Goal: Task Accomplishment & Management: Use online tool/utility

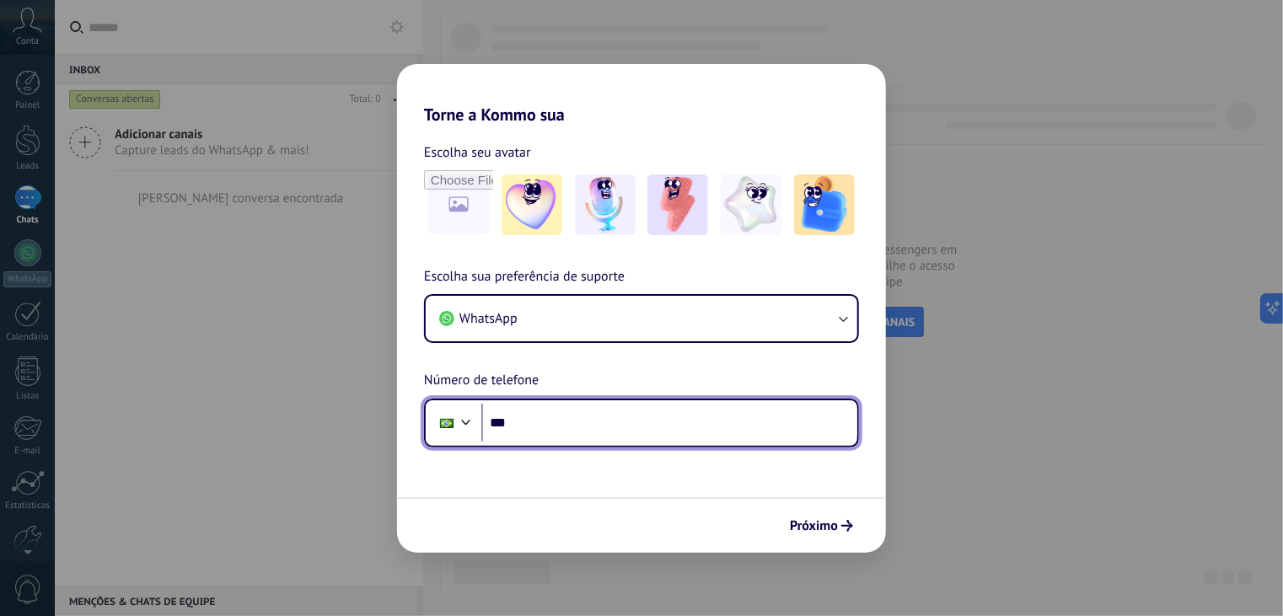
click at [567, 439] on input "***" at bounding box center [669, 423] width 376 height 39
type input "**********"
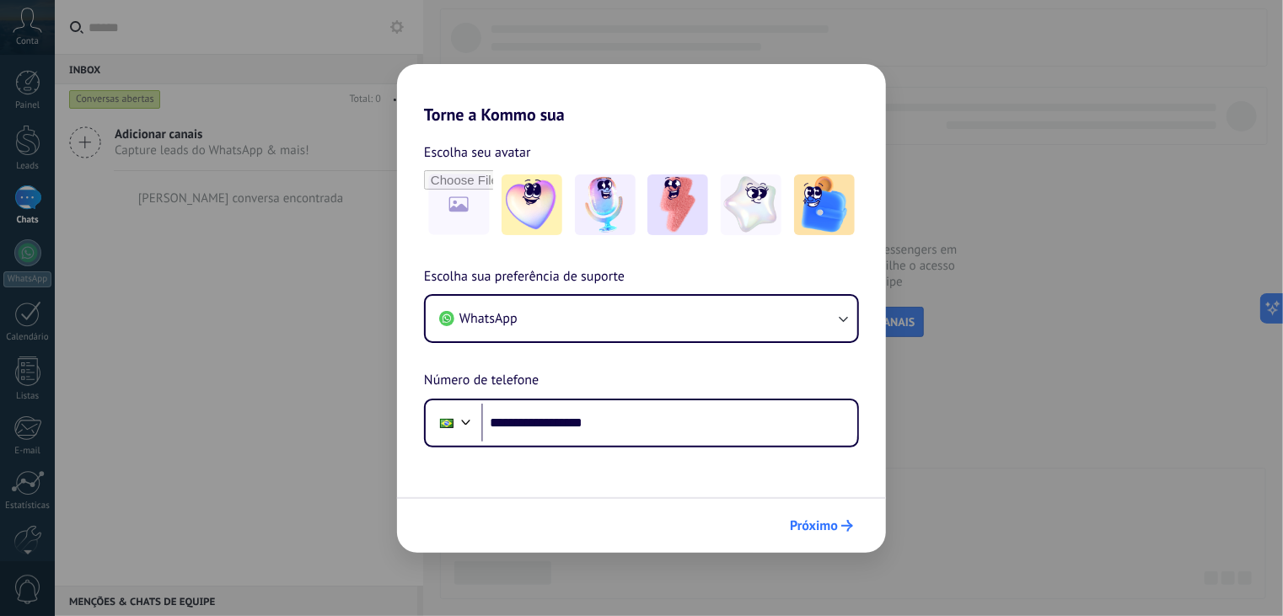
click at [826, 526] on span "Próximo" at bounding box center [814, 526] width 48 height 12
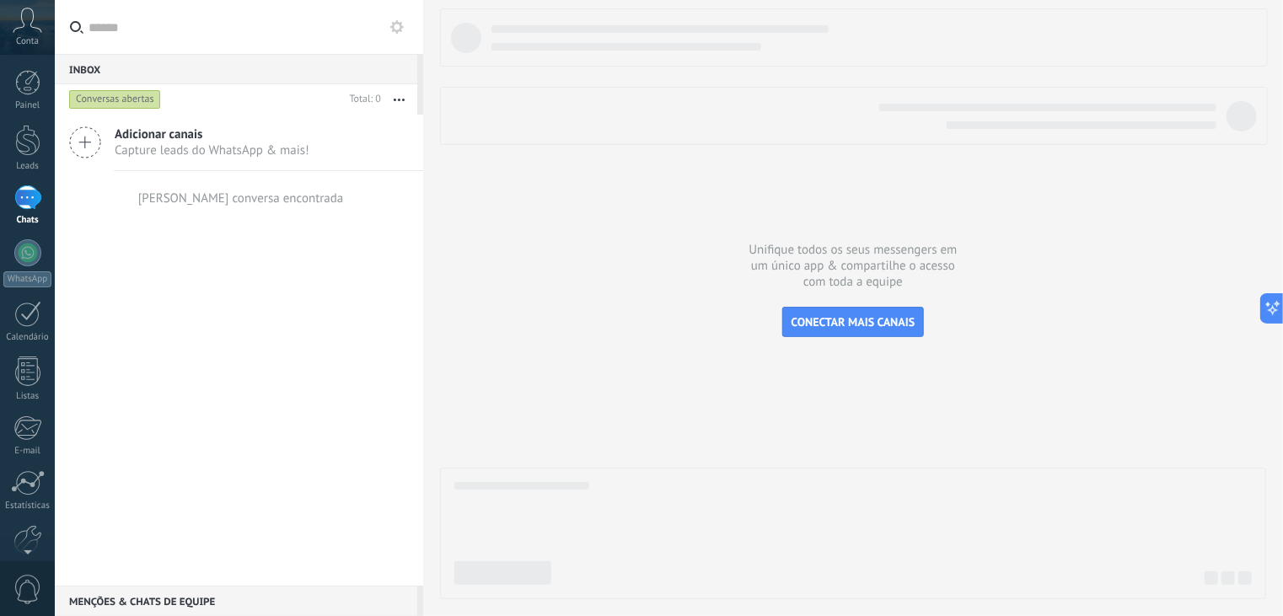
click at [86, 139] on icon at bounding box center [85, 142] width 32 height 32
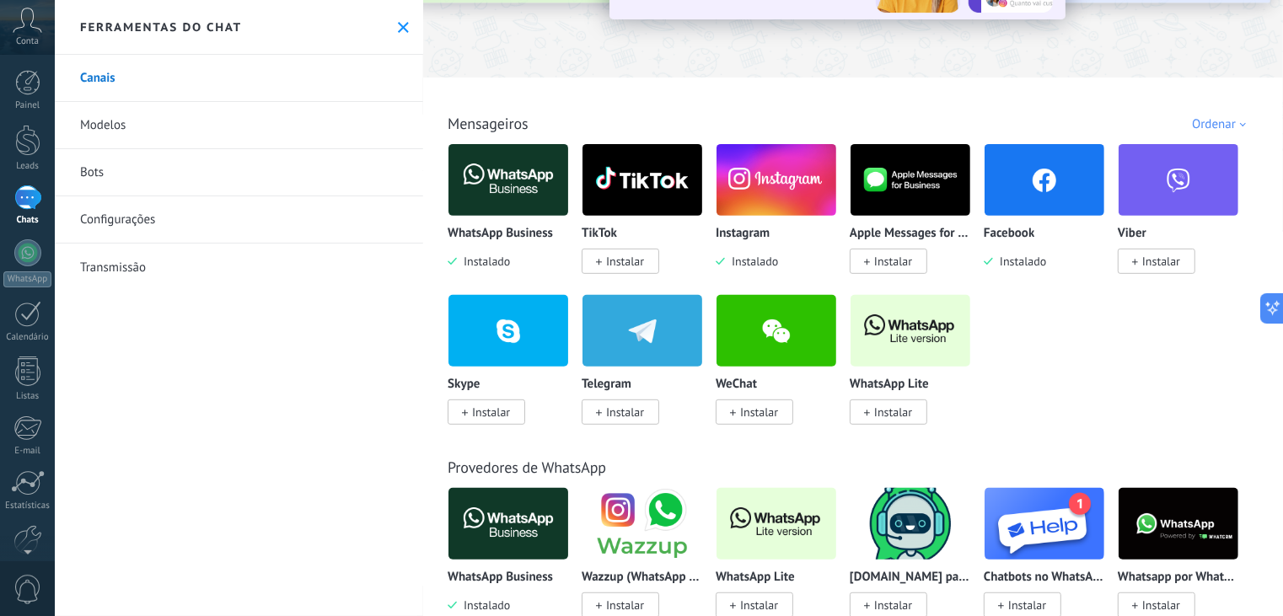
scroll to position [169, 0]
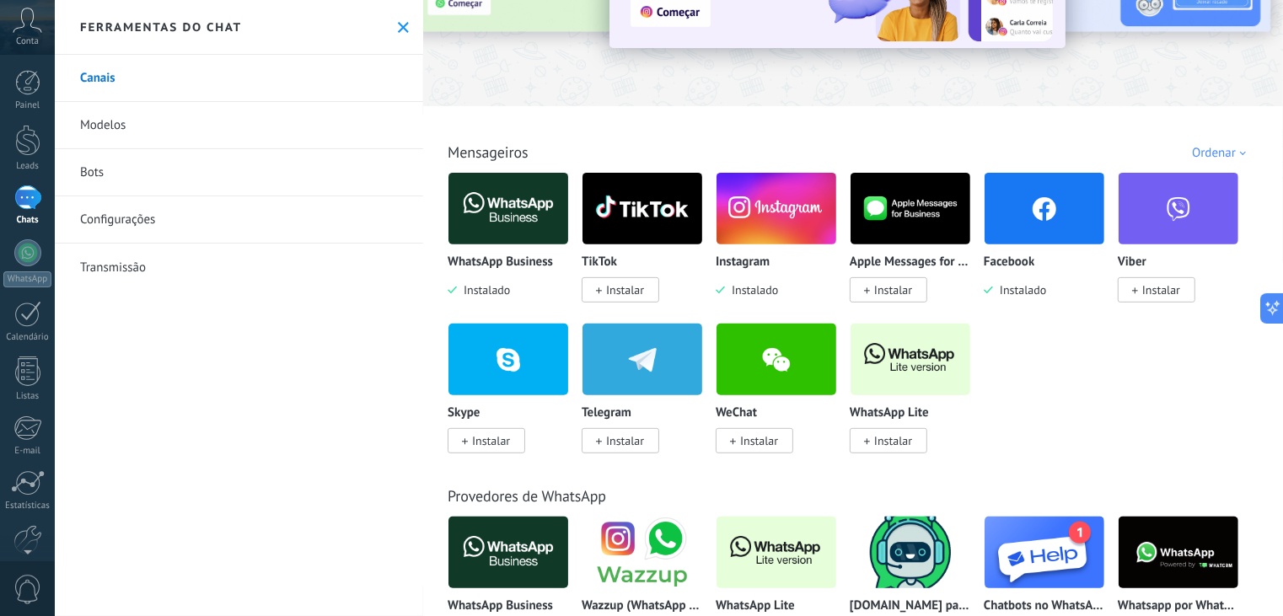
click at [530, 223] on img at bounding box center [509, 209] width 120 height 82
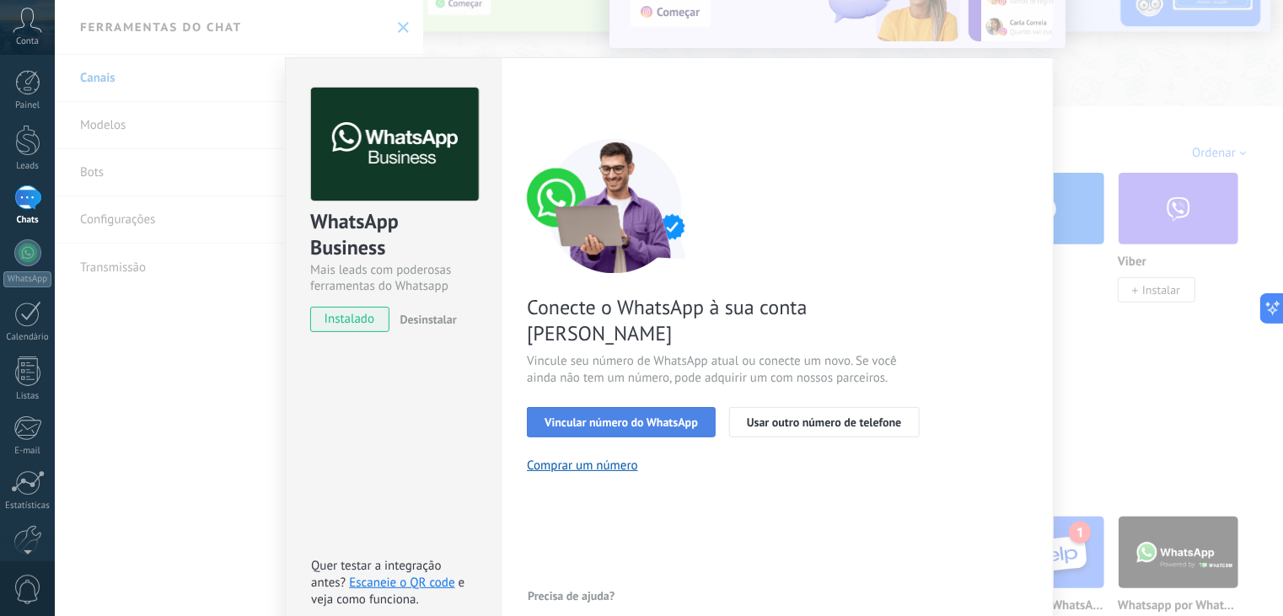
click at [678, 417] on span "Vincular número do WhatsApp" at bounding box center [621, 423] width 153 height 12
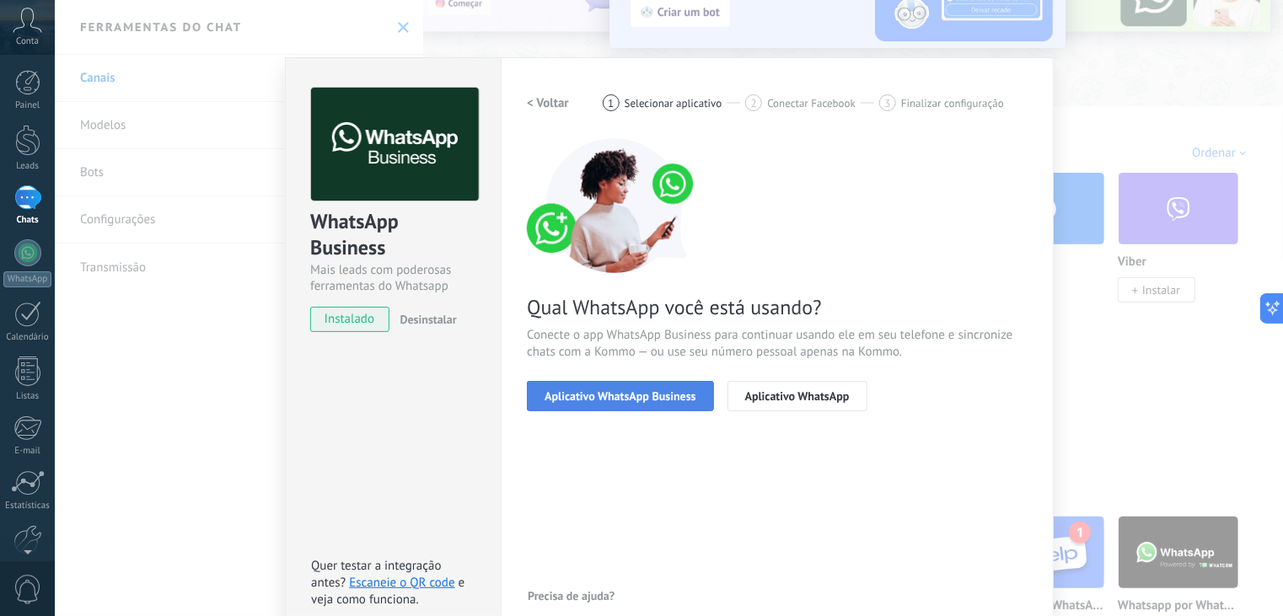
click at [649, 398] on span "Aplicativo WhatsApp Business" at bounding box center [620, 396] width 151 height 12
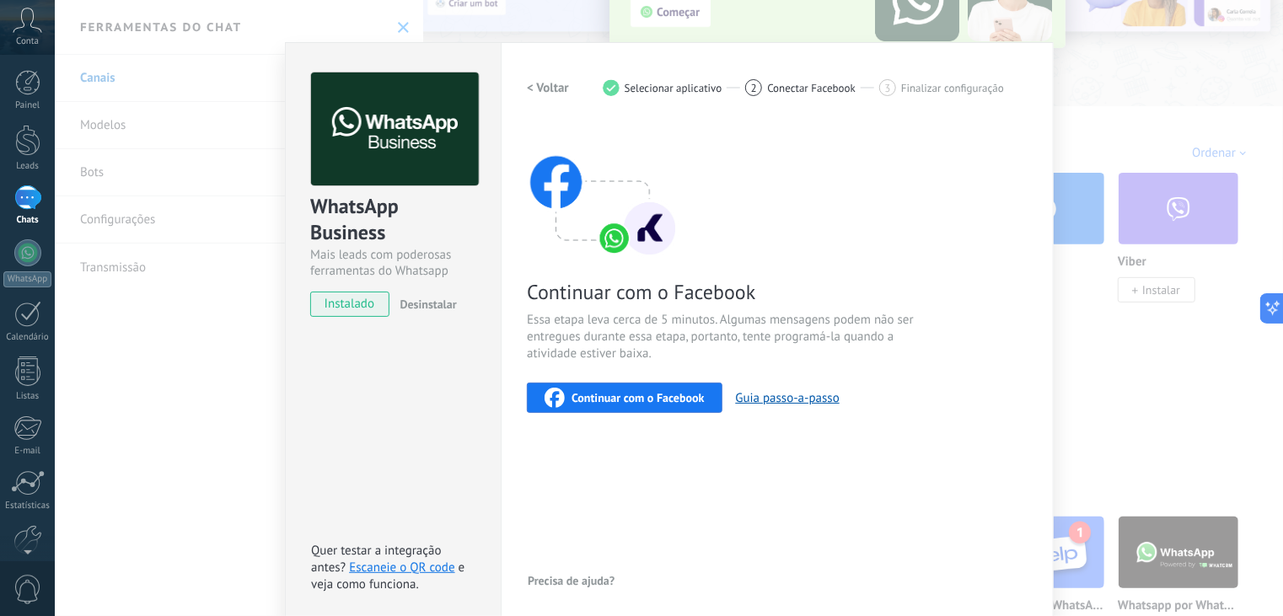
scroll to position [23, 0]
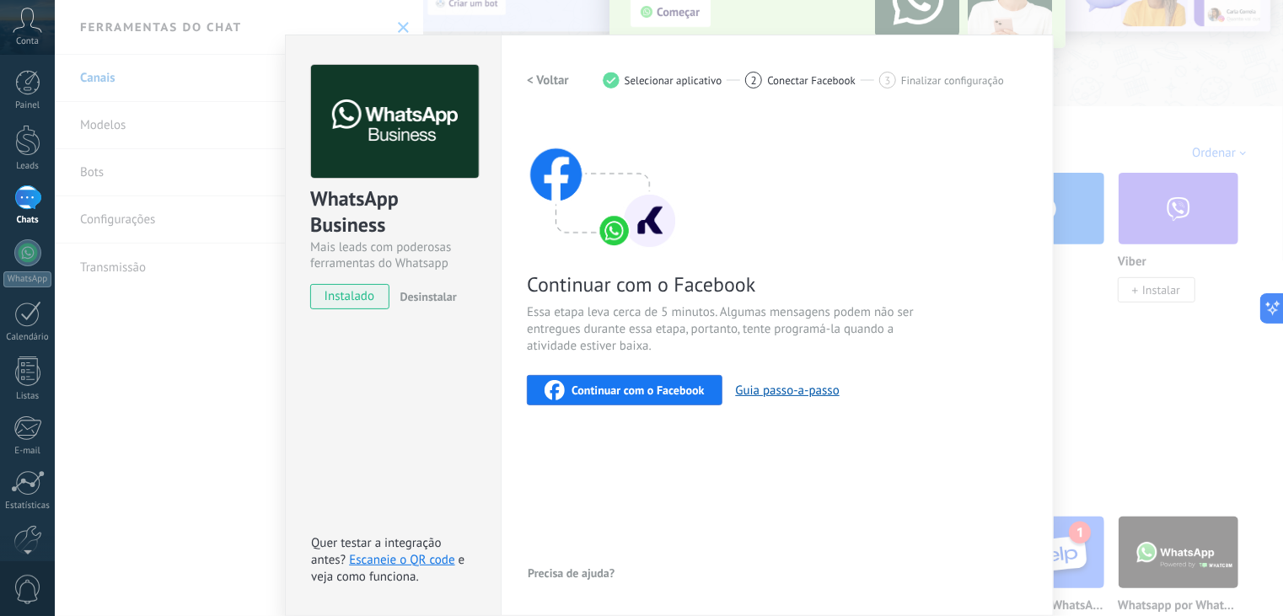
click at [698, 385] on span "Continuar com o Facebook" at bounding box center [638, 391] width 132 height 12
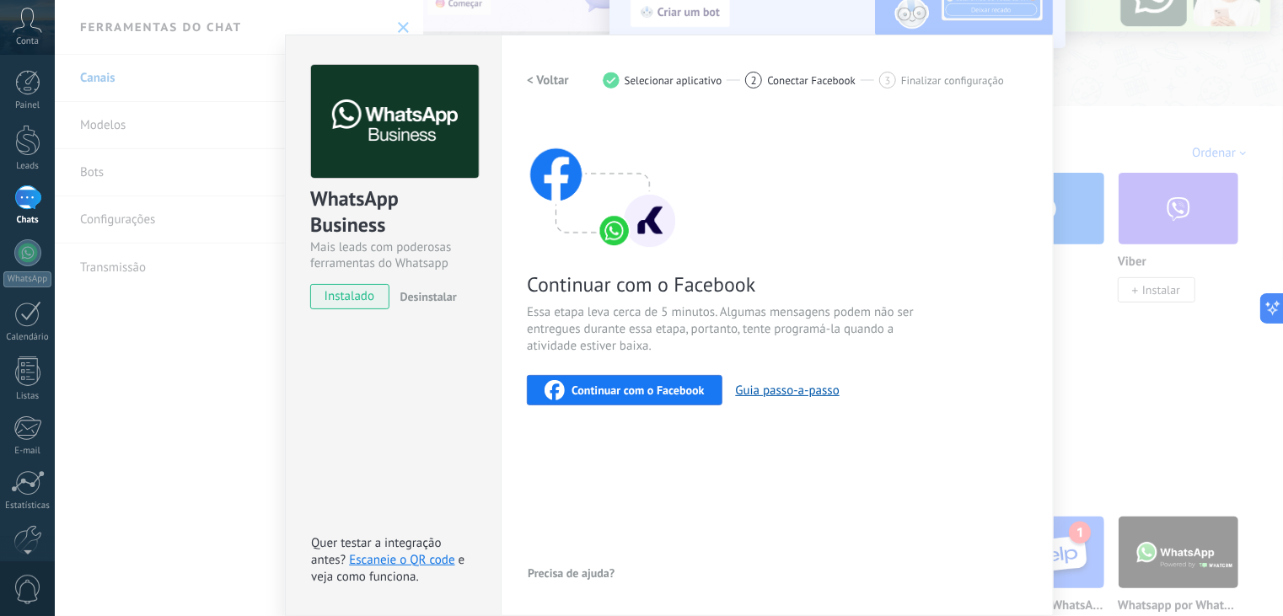
click at [803, 208] on div "Continuar com o Facebook Essa etapa leva cerca de 5 minutos. Algumas mensagens …" at bounding box center [777, 261] width 501 height 290
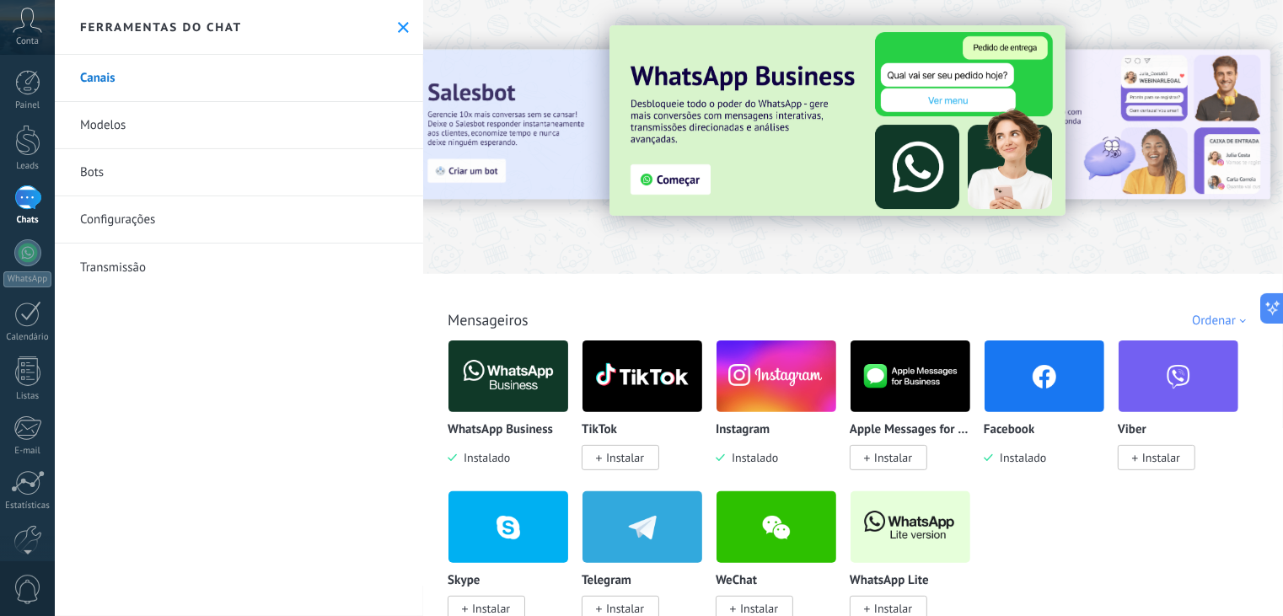
scroll to position [0, 0]
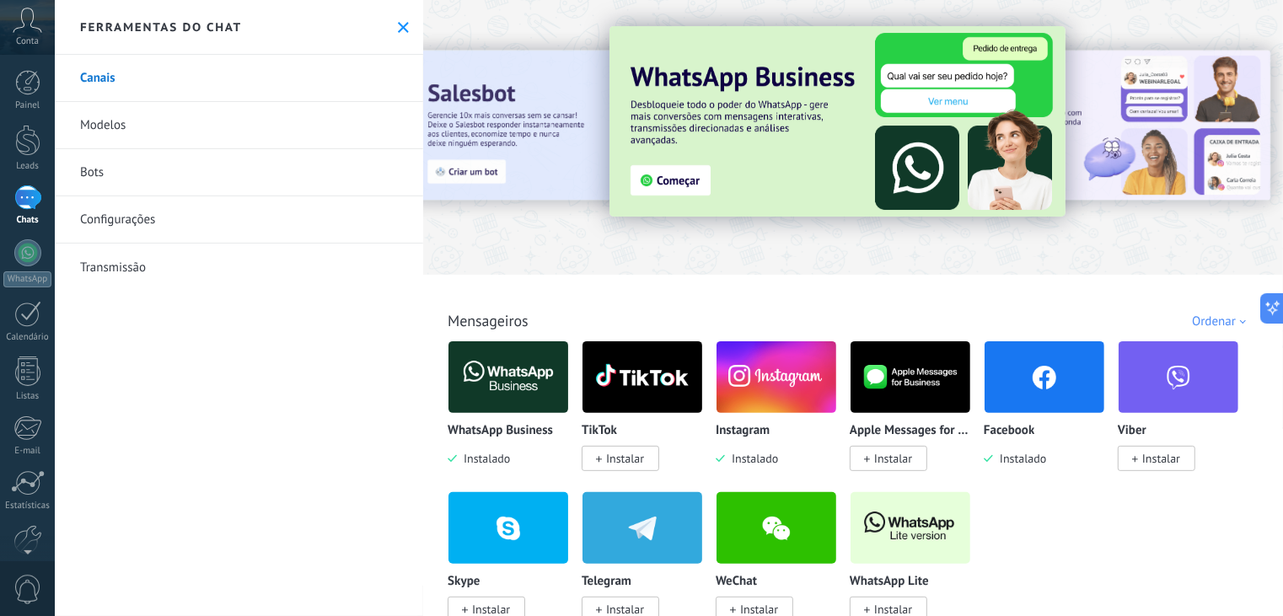
click at [789, 117] on img at bounding box center [838, 121] width 456 height 191
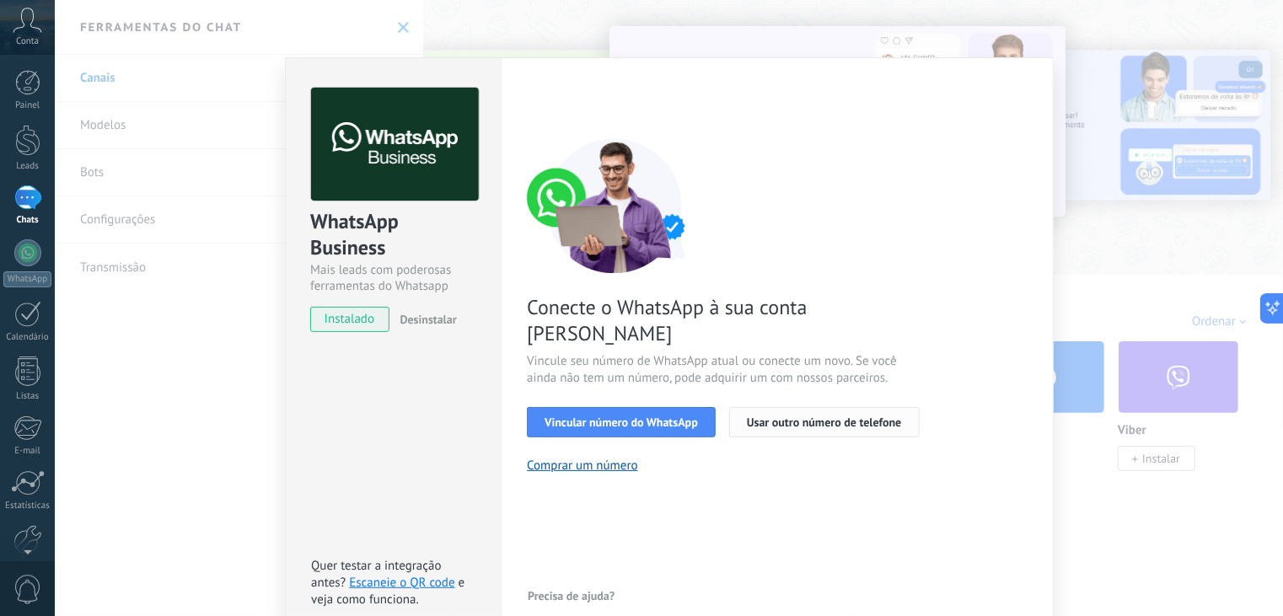
click at [824, 417] on span "Usar outro número de telefone" at bounding box center [824, 423] width 155 height 12
